Goal: Transaction & Acquisition: Purchase product/service

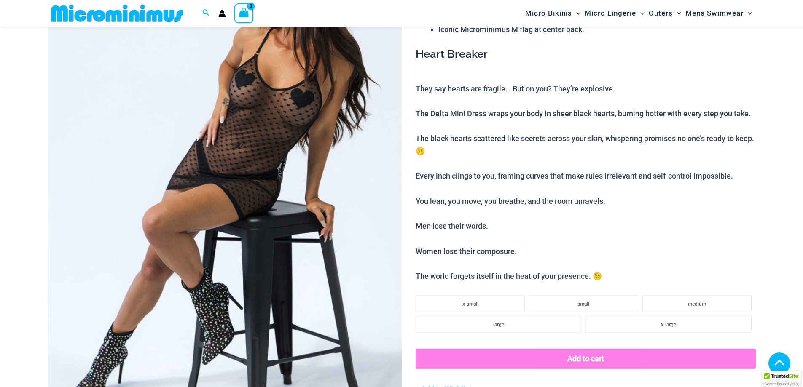
scroll to position [161, 0]
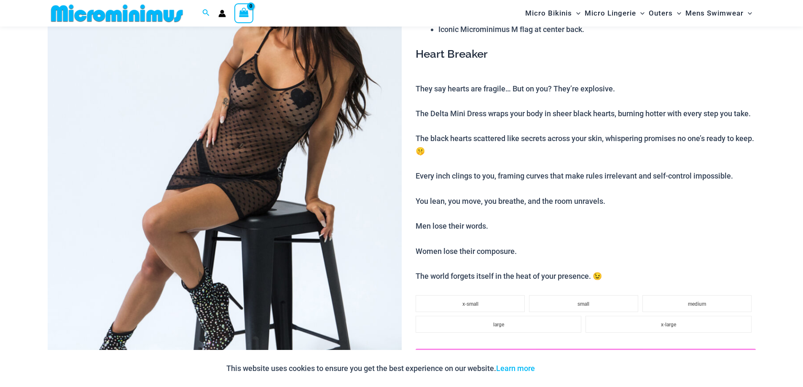
click at [250, 130] on img at bounding box center [225, 181] width 354 height 531
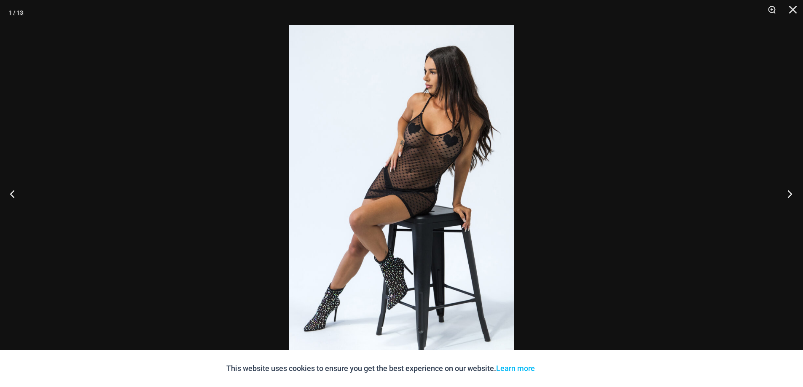
click at [790, 193] on button "Next" at bounding box center [787, 194] width 32 height 42
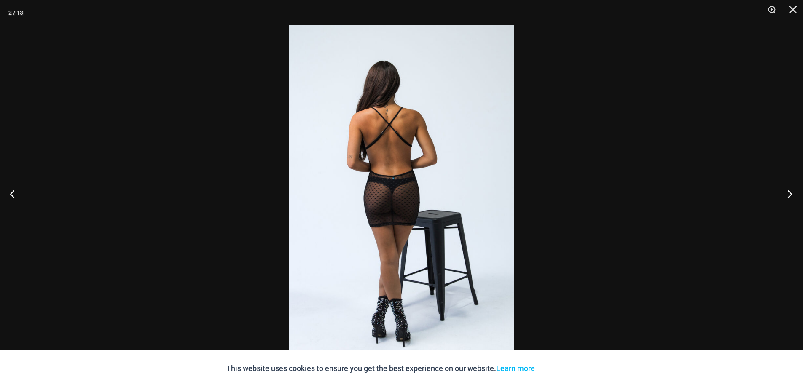
click at [790, 193] on button "Next" at bounding box center [787, 194] width 32 height 42
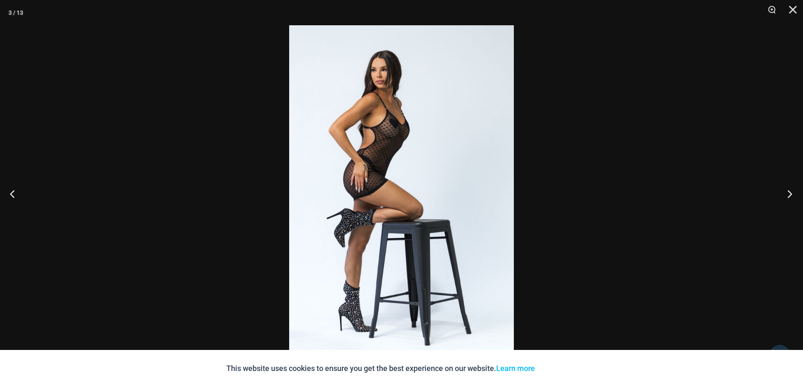
click at [790, 193] on button "Next" at bounding box center [787, 194] width 32 height 42
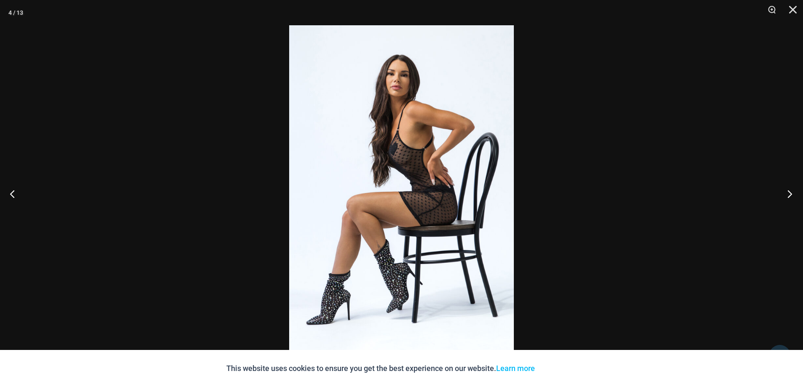
click at [790, 193] on button "Next" at bounding box center [787, 194] width 32 height 42
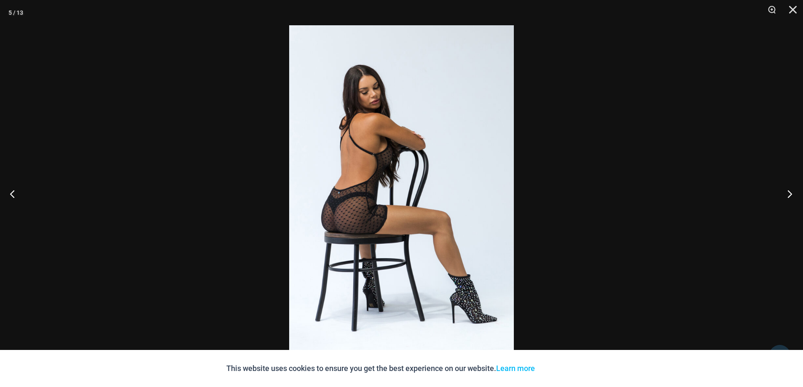
click at [790, 193] on button "Next" at bounding box center [787, 194] width 32 height 42
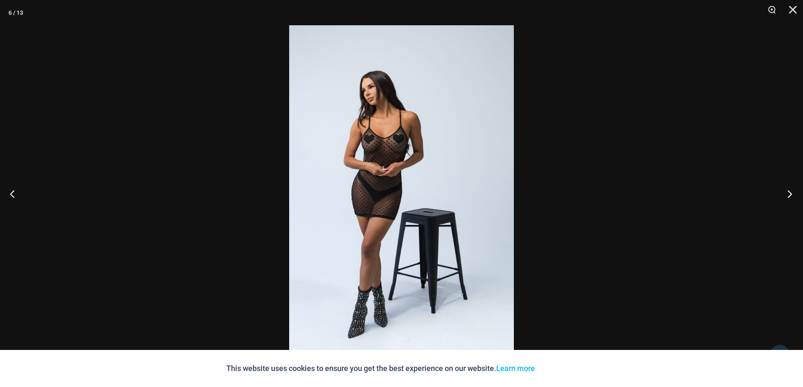
click at [790, 193] on button "Next" at bounding box center [787, 194] width 32 height 42
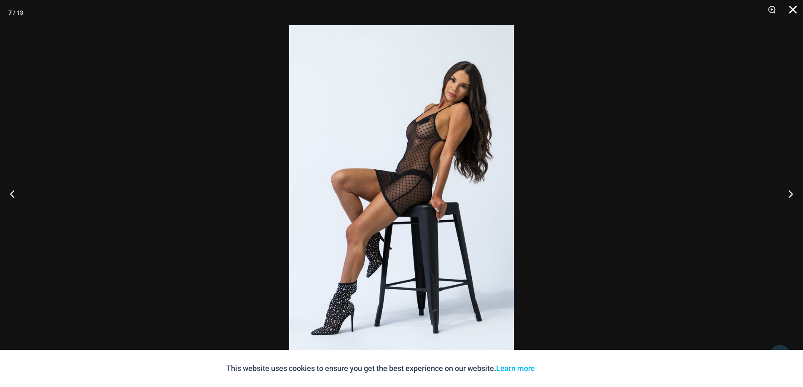
click at [791, 7] on button "Close" at bounding box center [789, 12] width 21 height 25
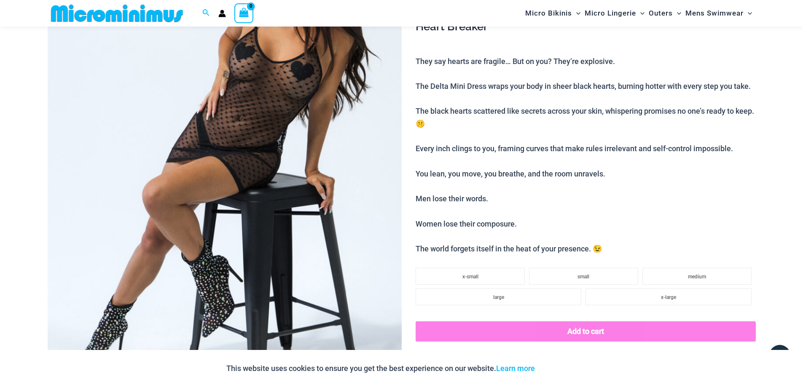
scroll to position [245, 0]
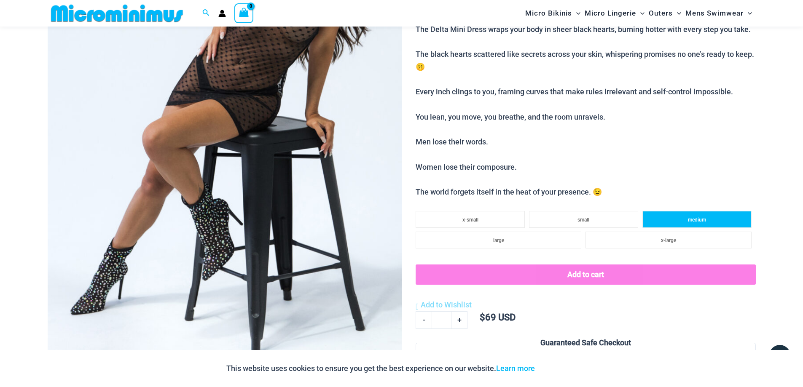
click at [694, 220] on span "medium" at bounding box center [697, 220] width 18 height 6
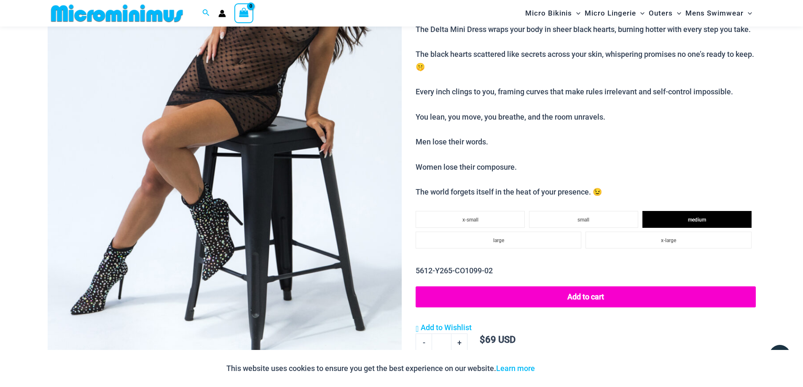
click at [580, 298] on button "Add to cart" at bounding box center [586, 297] width 340 height 21
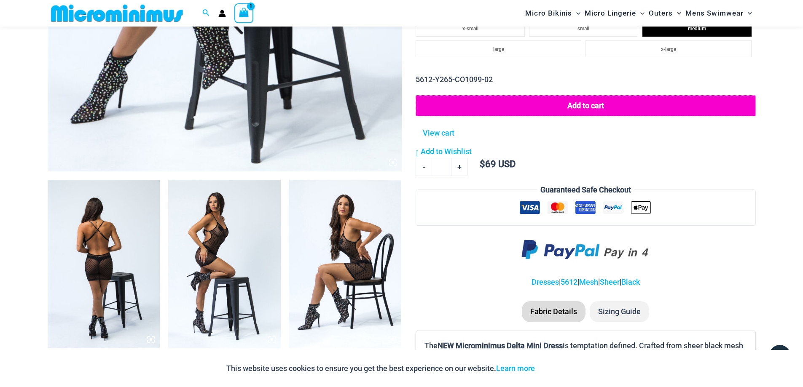
scroll to position [456, 0]
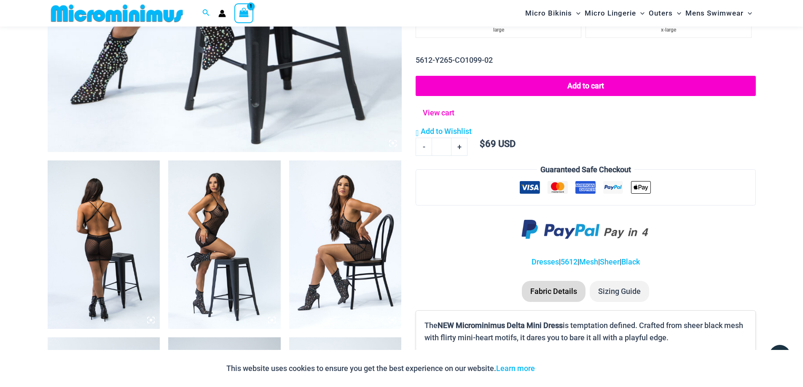
click at [437, 113] on link "View cart" at bounding box center [439, 112] width 38 height 16
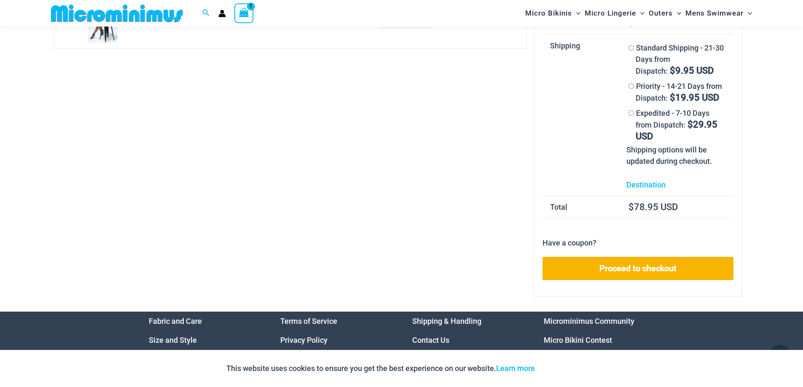
scroll to position [78, 0]
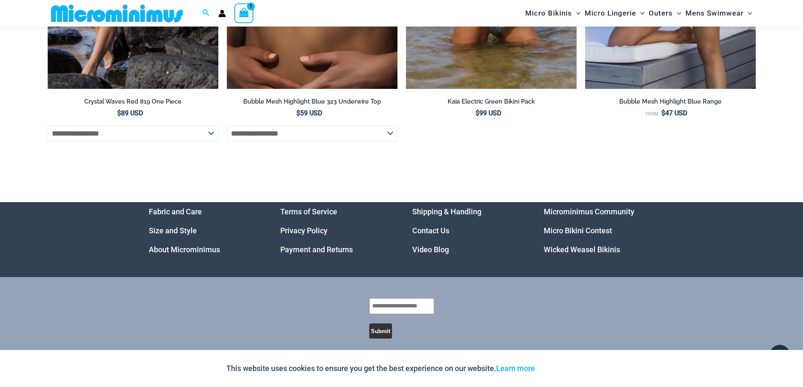
scroll to position [2880, 0]
